Goal: Task Accomplishment & Management: Use online tool/utility

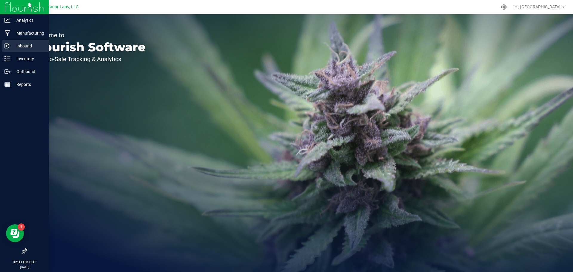
click at [29, 47] on p "Inbound" at bounding box center [28, 45] width 36 height 7
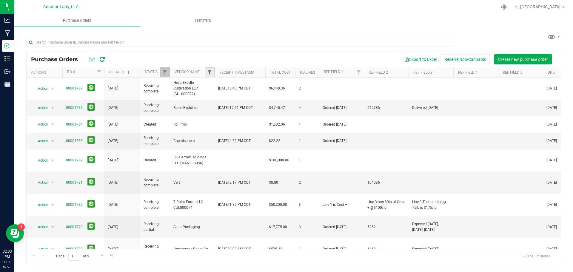
click at [208, 73] on span "Filter" at bounding box center [209, 72] width 5 height 5
type input "holistic"
click at [211, 99] on input "Holistic [US_STATE] LLC (MAN000095)" at bounding box center [213, 100] width 4 height 4
checkbox input "true"
click at [212, 107] on input "Holistic [US_STATE] LLC - CUL000033" at bounding box center [213, 108] width 4 height 4
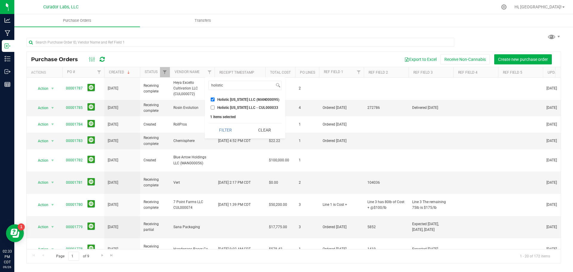
checkbox input "true"
click at [227, 133] on button "Filter" at bounding box center [225, 130] width 35 height 13
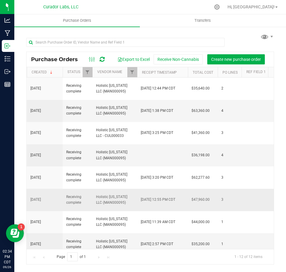
scroll to position [0, 95]
